Goal: Information Seeking & Learning: Learn about a topic

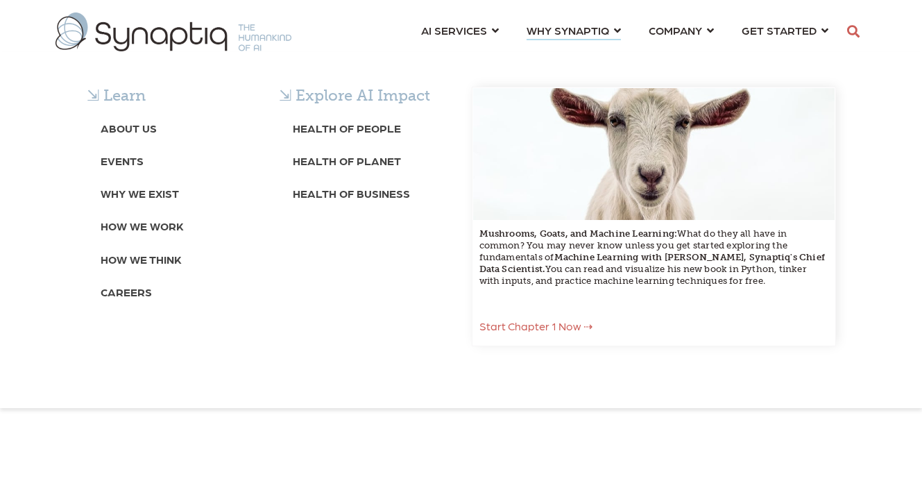
click at [669, 52] on div "⇲ Learn About Us Events Why We Exist How We Work How We Think Careers ⇲ Explore…" at bounding box center [461, 230] width 922 height 356
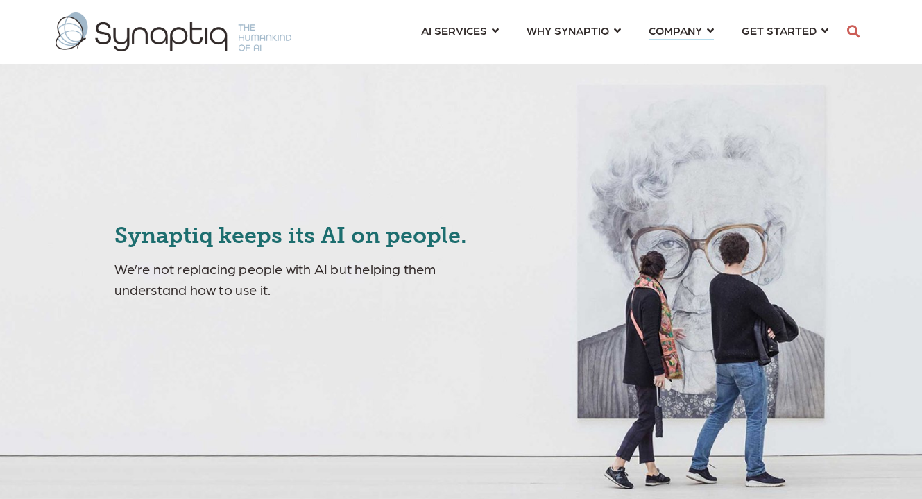
scroll to position [0, 6]
click at [669, 35] on span "COMPANY ⇲ Learn About Us Events Why We Exist How We Work How We Think Careers ⇲…" at bounding box center [674, 30] width 53 height 19
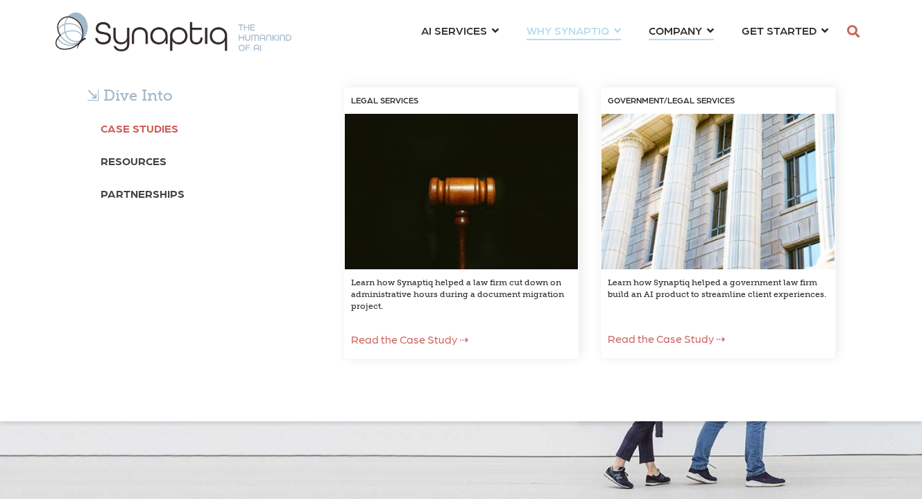
click at [149, 135] on link "Case Studies" at bounding box center [140, 127] width 78 height 26
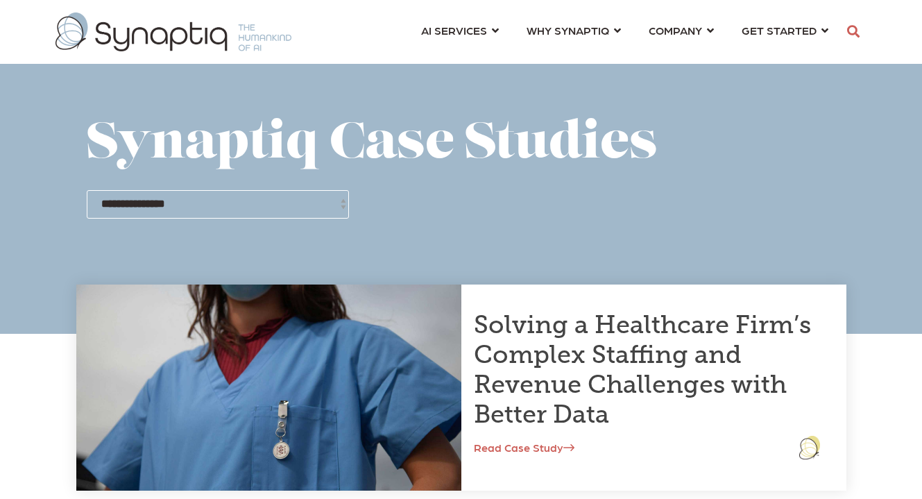
scroll to position [0, 6]
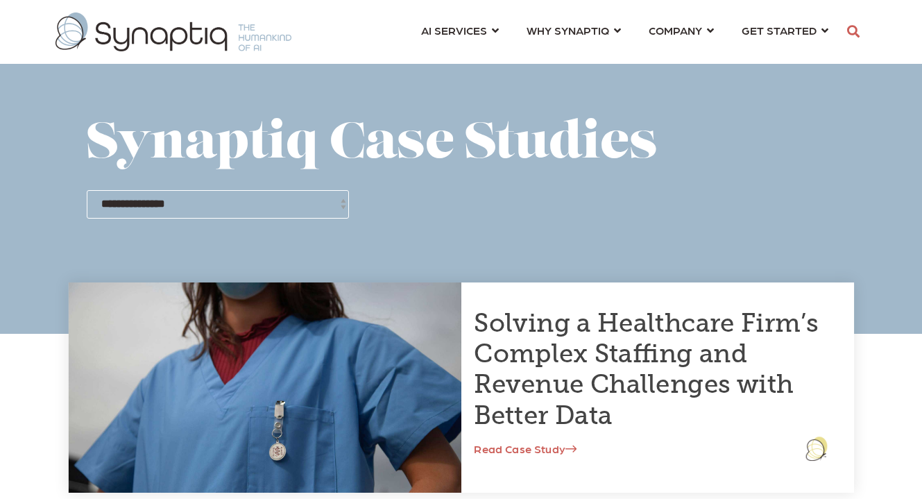
click at [485, 451] on link "Read Case Study" at bounding box center [525, 447] width 103 height 13
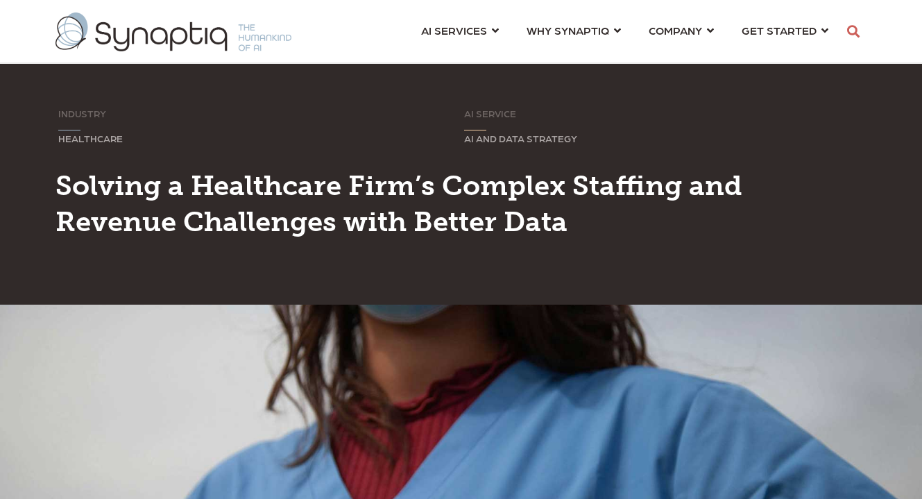
scroll to position [0, 6]
click at [761, 193] on h1 "Solving a Healthcare Firm’s Complex Staffing and Revenue Challenges with Better…" at bounding box center [460, 203] width 811 height 72
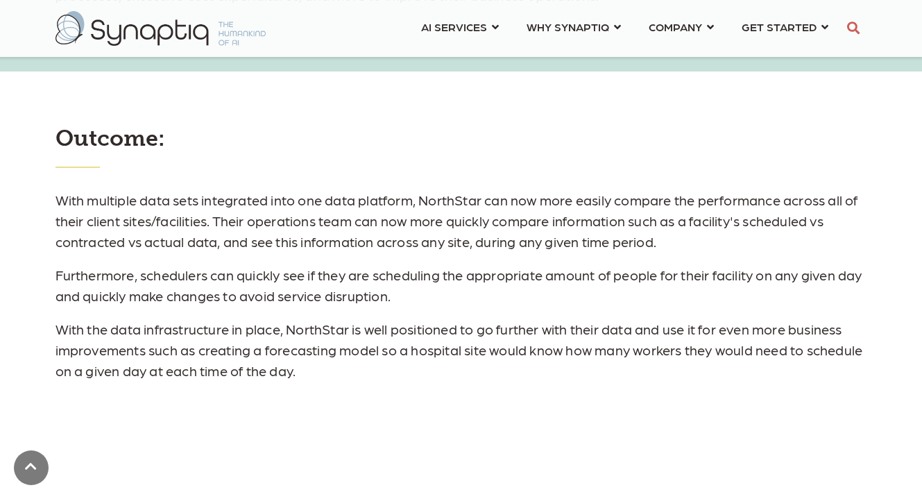
scroll to position [1553, 0]
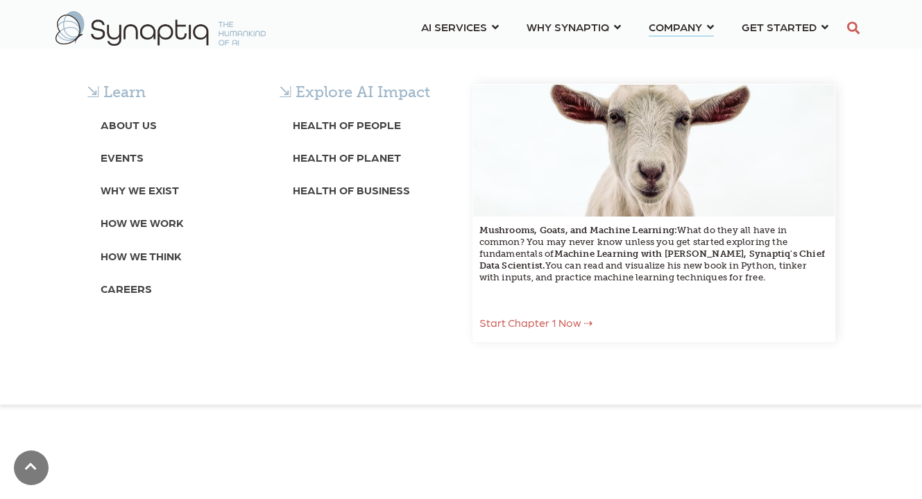
click at [861, 103] on div "⇲ Learn About Us Events Why We Exist How We Work How We Think Careers ⇲ Explore…" at bounding box center [461, 226] width 922 height 286
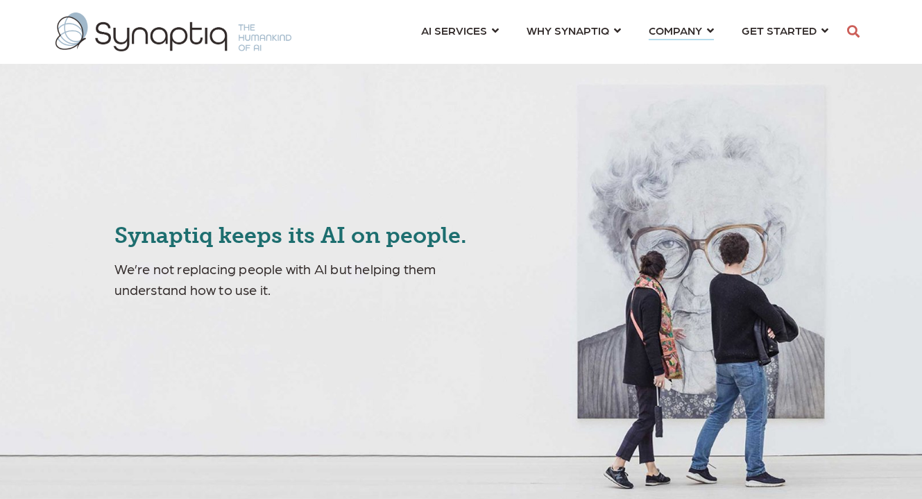
scroll to position [0, 6]
click at [373, 48] on div "AI SERVICES ⇲ By Industry Construction & Real Estate Healthcare Legal Governmen…" at bounding box center [461, 32] width 832 height 50
